Goal: Go to known website: Go to known website

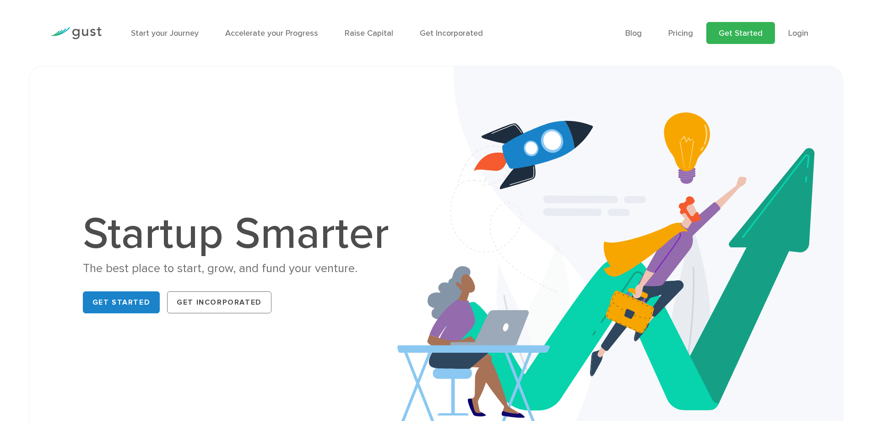
click at [732, 37] on link "Get Started" at bounding box center [740, 33] width 69 height 22
click at [812, 35] on ul "Blog FAQ Pricing Get Started Login Login" at bounding box center [723, 33] width 196 height 22
click at [802, 36] on link "Login" at bounding box center [798, 33] width 20 height 10
